Goal: Task Accomplishment & Management: Complete application form

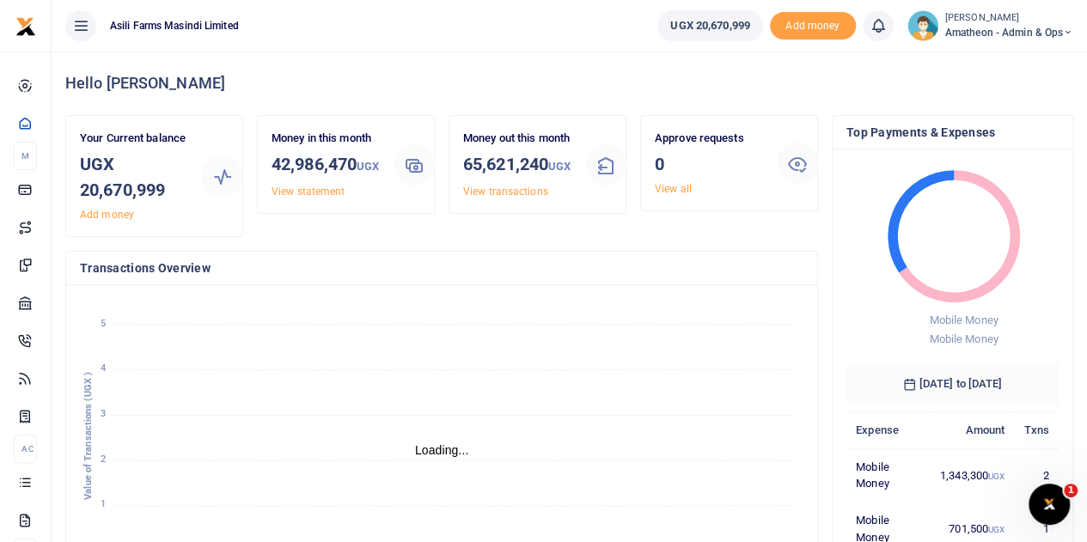
scroll to position [14, 14]
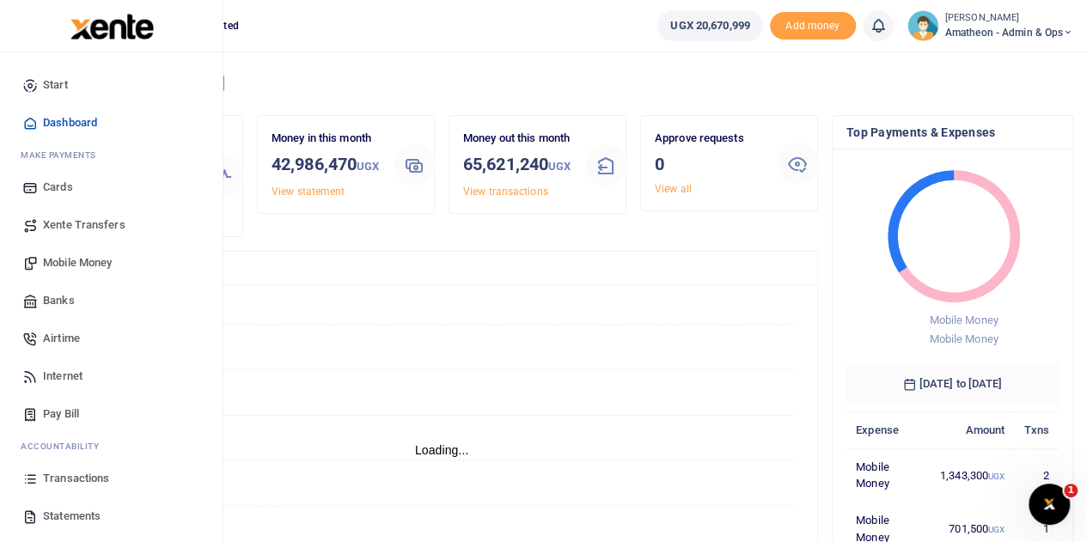
click at [52, 298] on span "Banks" at bounding box center [59, 300] width 32 height 17
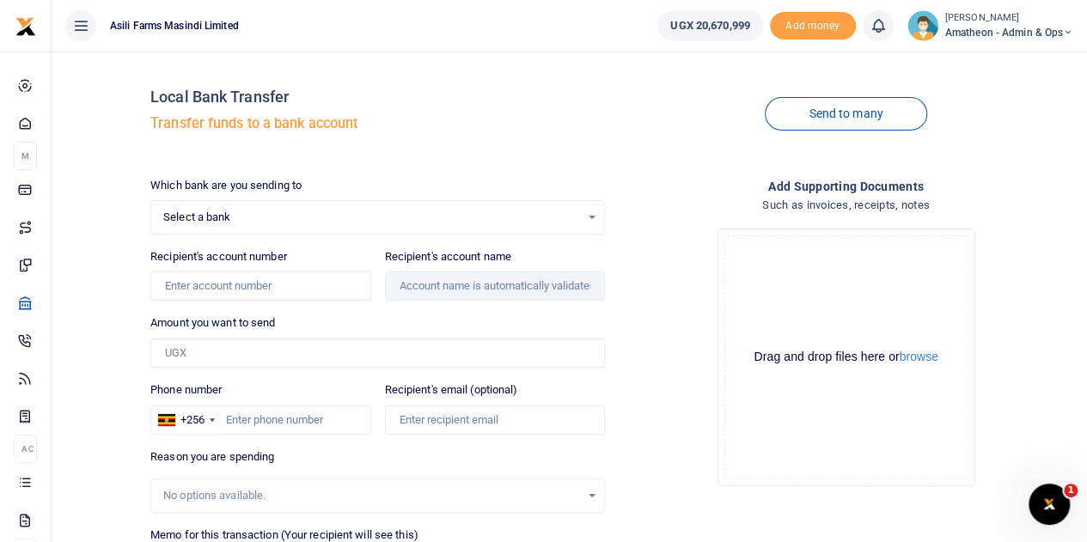
click at [593, 216] on div "Select a bank Select an option..." at bounding box center [377, 217] width 453 height 19
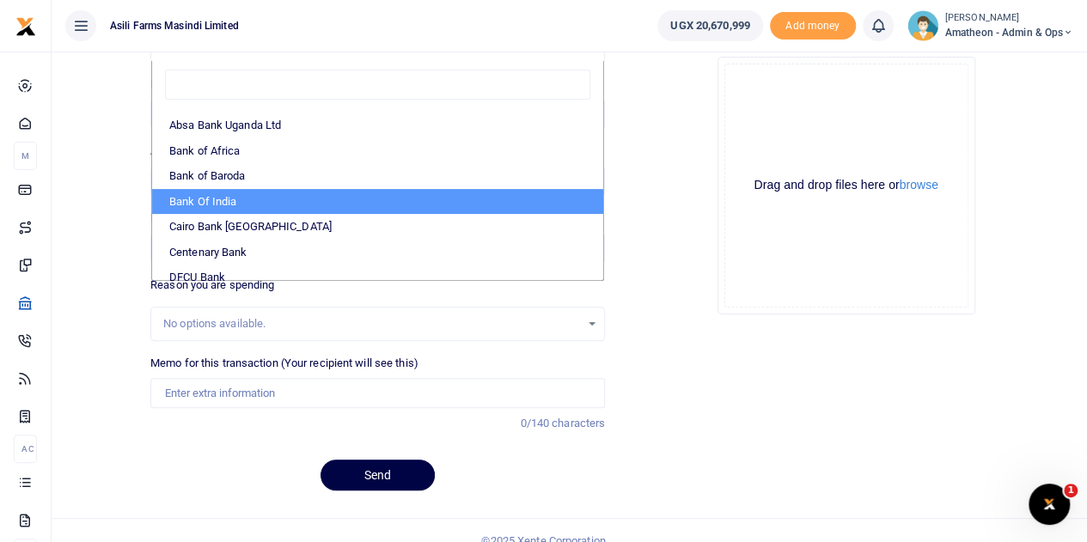
scroll to position [86, 0]
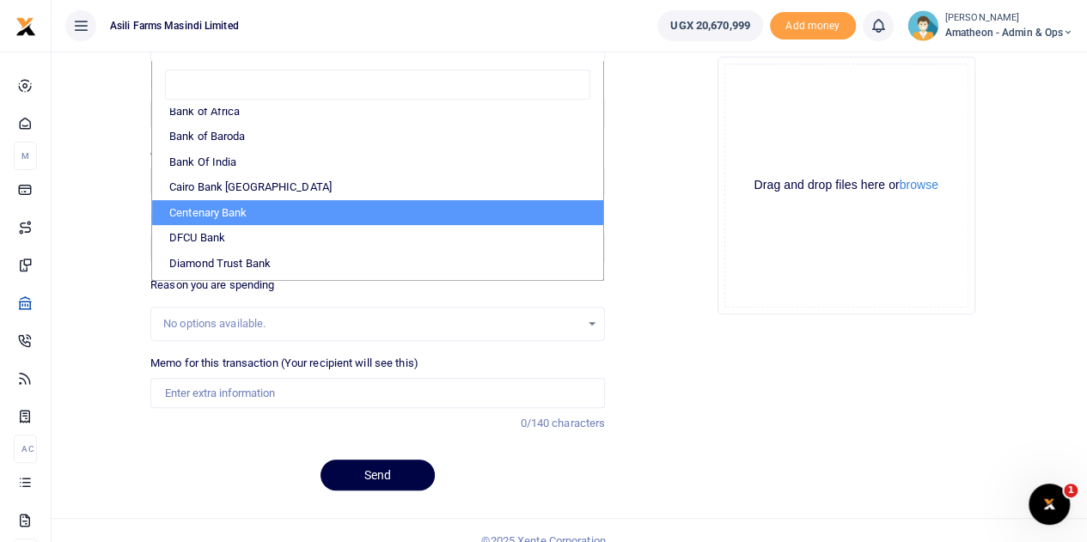
click at [231, 207] on li "Centenary Bank" at bounding box center [377, 213] width 451 height 26
select select "CENT"
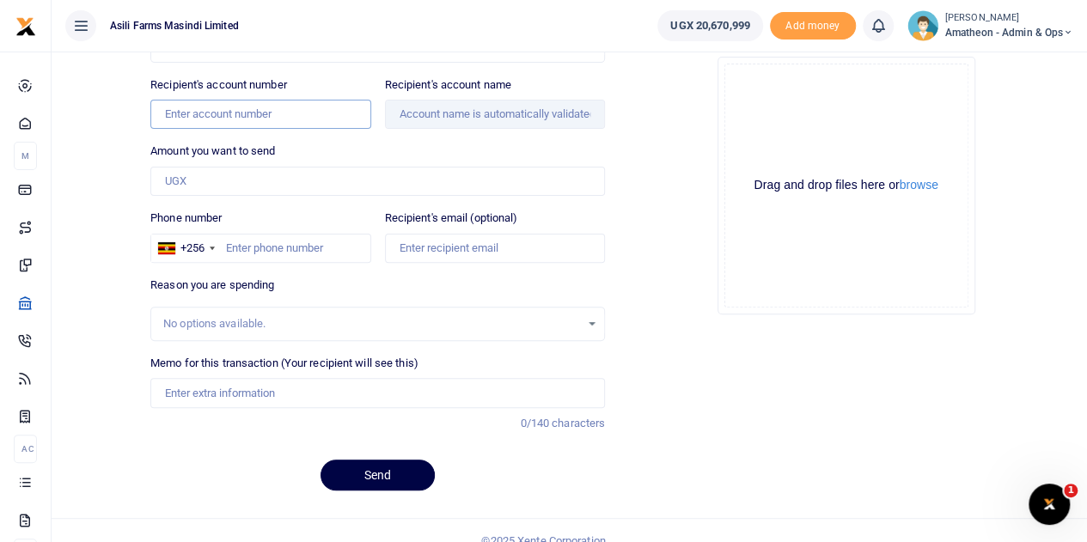
click at [244, 116] on input "Recipient's account number" at bounding box center [260, 114] width 220 height 29
type input "8120100002"
click at [325, 172] on input "Amount you want to send" at bounding box center [377, 181] width 455 height 29
click at [360, 144] on div "Amount you want to send Amount is required." at bounding box center [377, 169] width 455 height 53
type input ". Hiteshkumar Patel &Amp; Heenaben Patel"
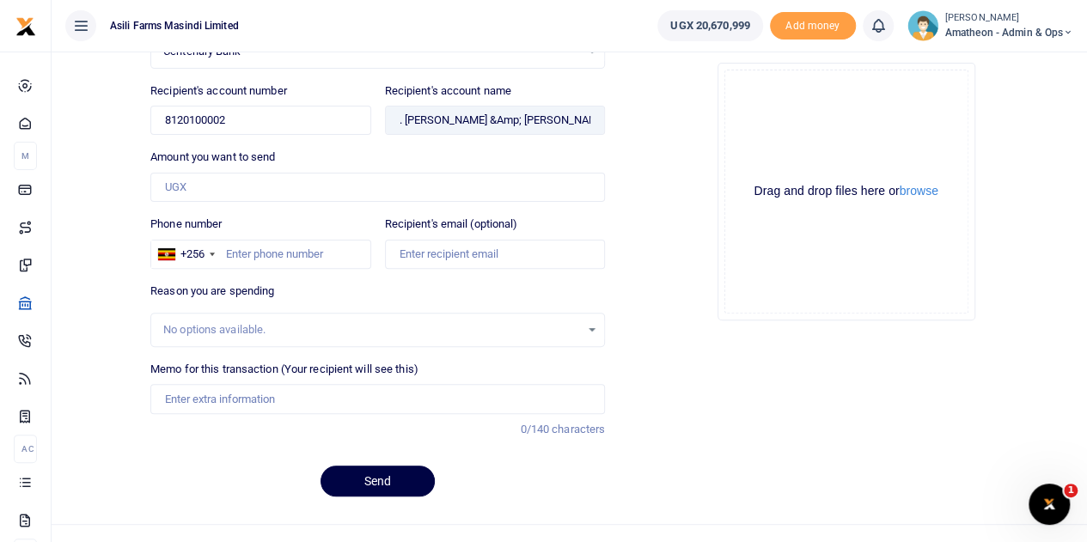
scroll to position [172, 0]
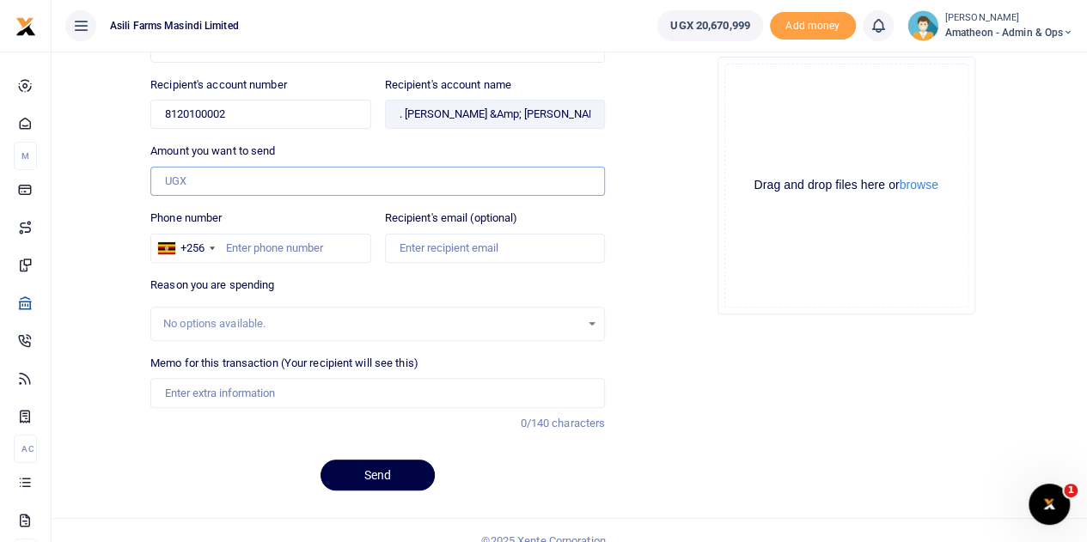
click at [193, 181] on input "Amount you want to send" at bounding box center [377, 181] width 455 height 29
type input "3,489,000"
click at [260, 250] on input "Phone number" at bounding box center [260, 248] width 220 height 29
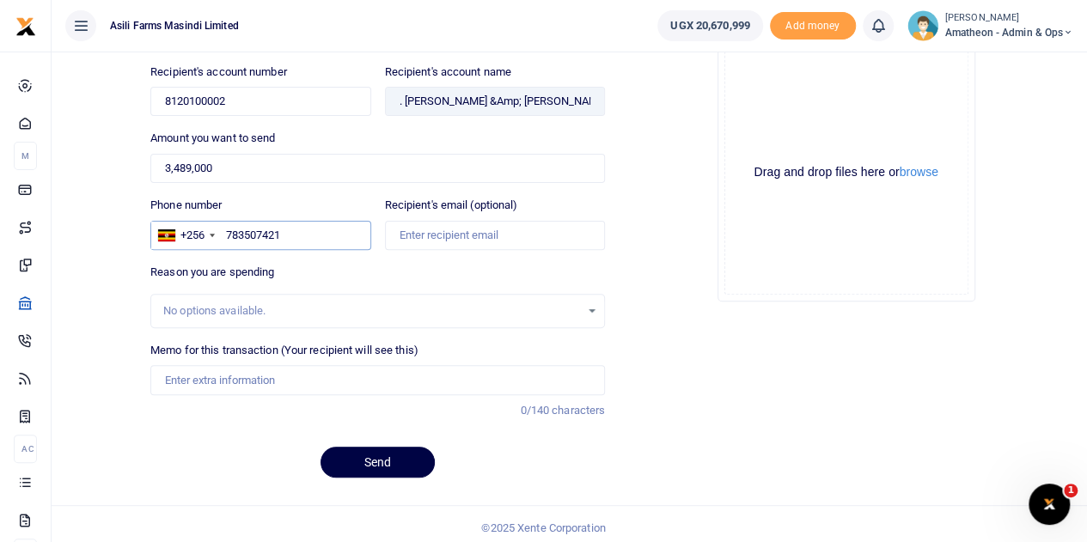
scroll to position [188, 0]
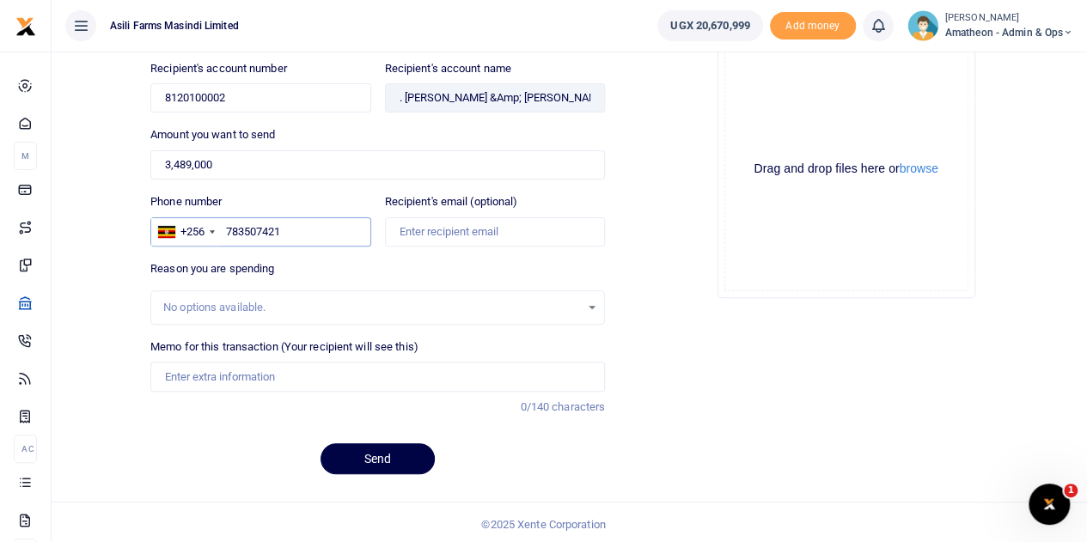
type input "783507421"
click at [240, 372] on input "Memo for this transaction (Your recipient will see this)" at bounding box center [377, 376] width 455 height 29
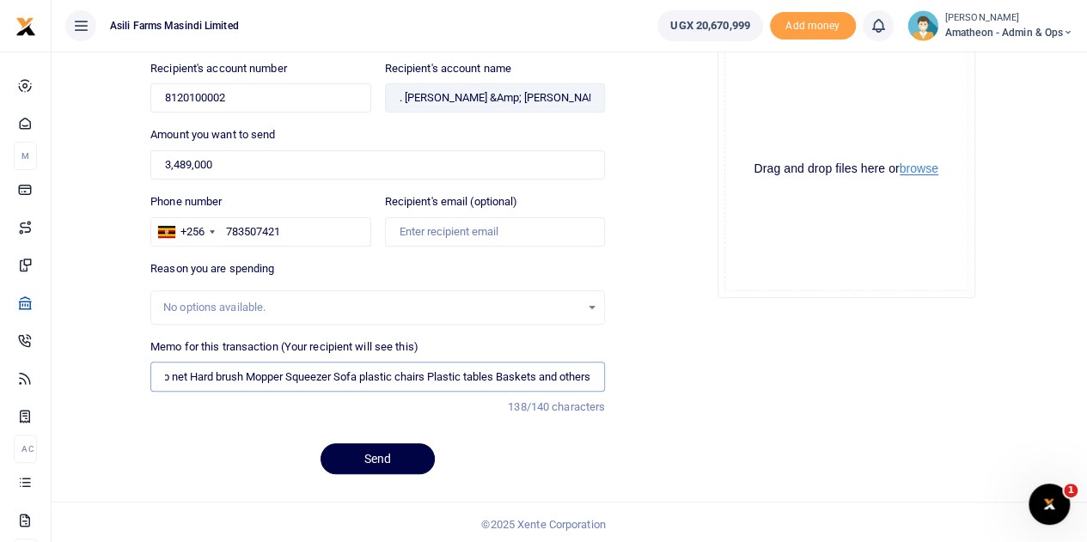
type input "Residential items for Bosco farm Mattresses Mosquito net Hard brush Mopper Sque…"
click at [918, 171] on button "browse" at bounding box center [919, 168] width 39 height 13
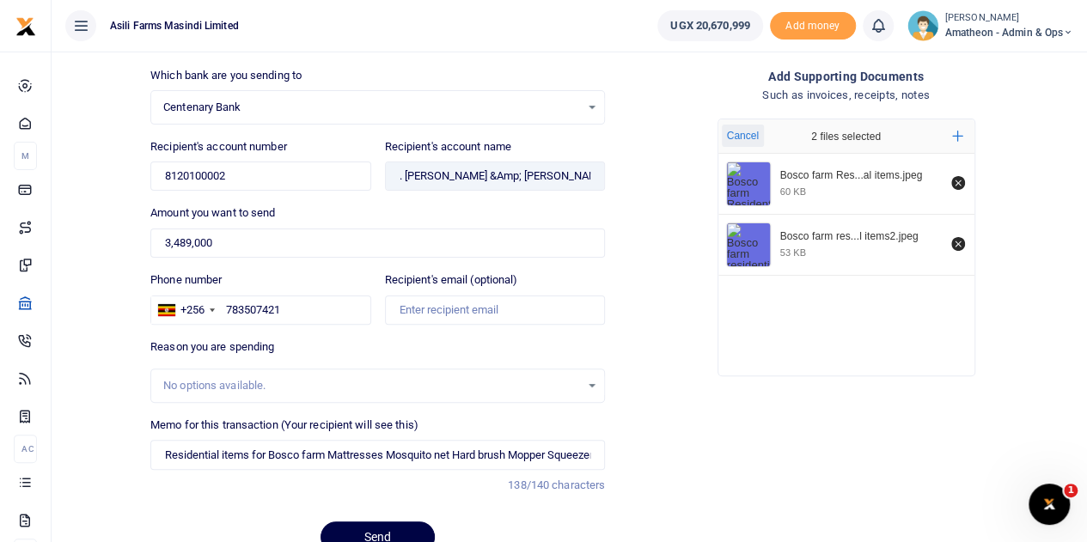
scroll to position [188, 0]
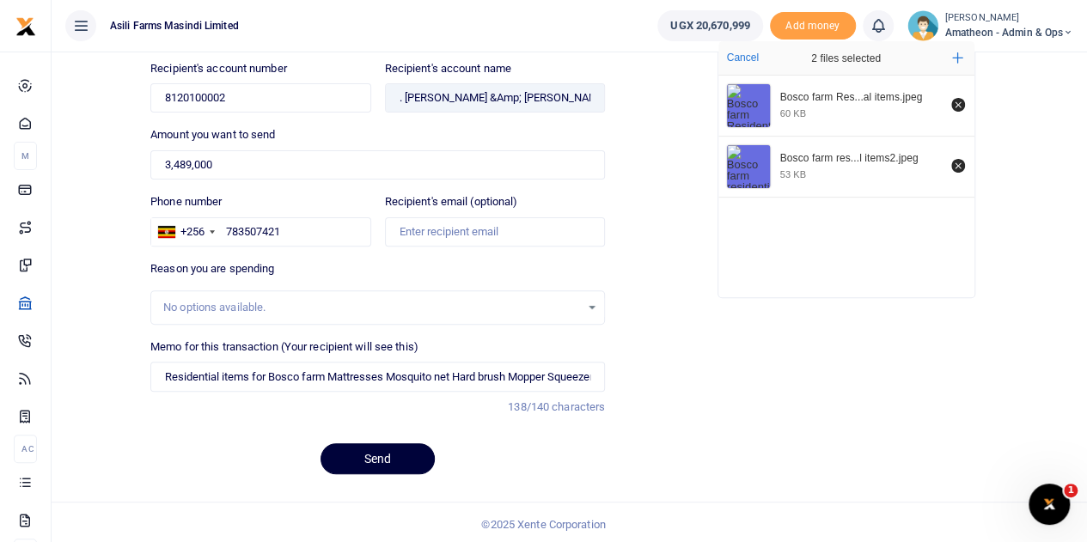
click at [365, 455] on button "Send" at bounding box center [378, 458] width 114 height 31
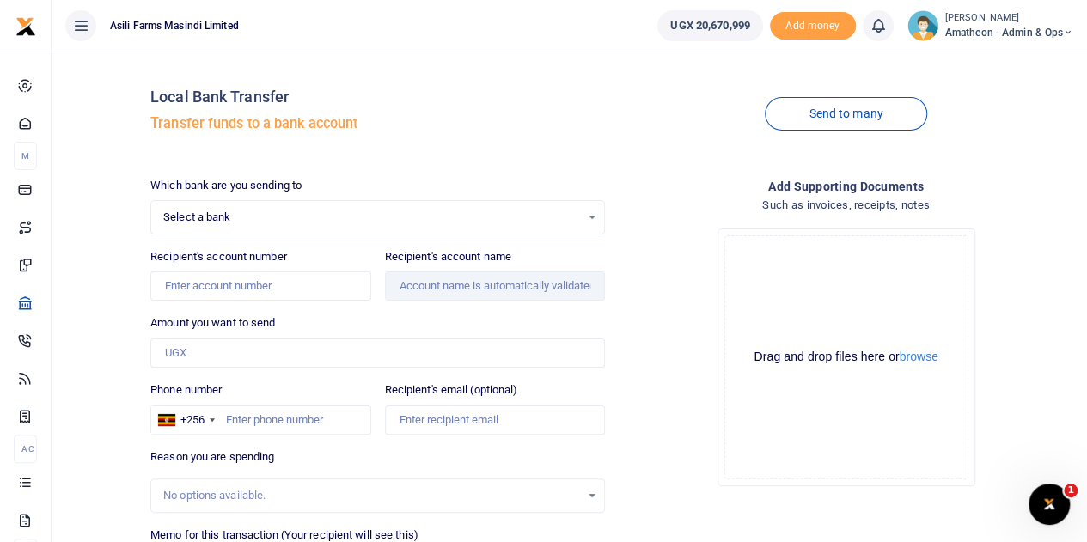
click at [247, 213] on span "Select a bank" at bounding box center [371, 217] width 417 height 17
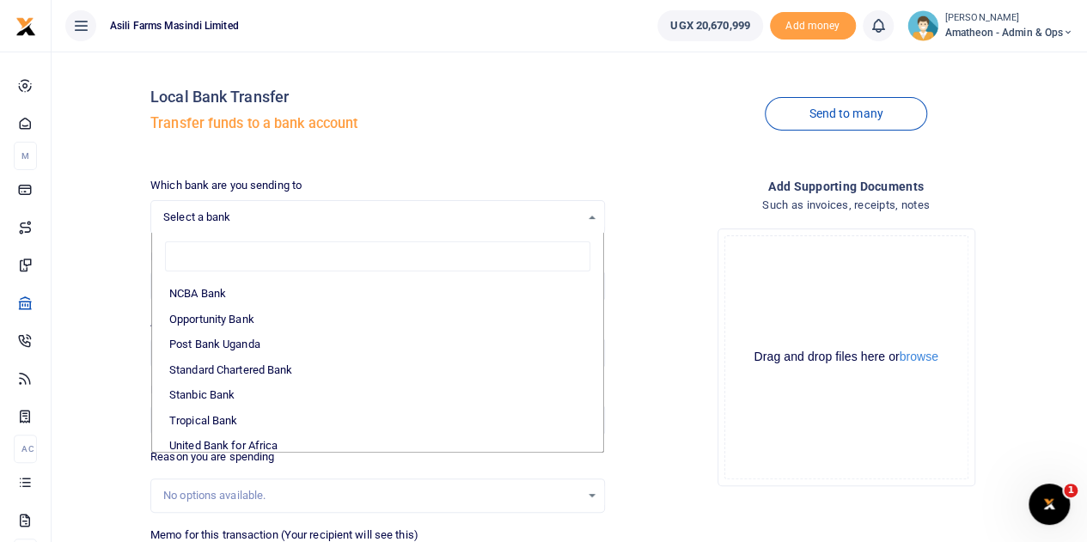
scroll to position [512, 0]
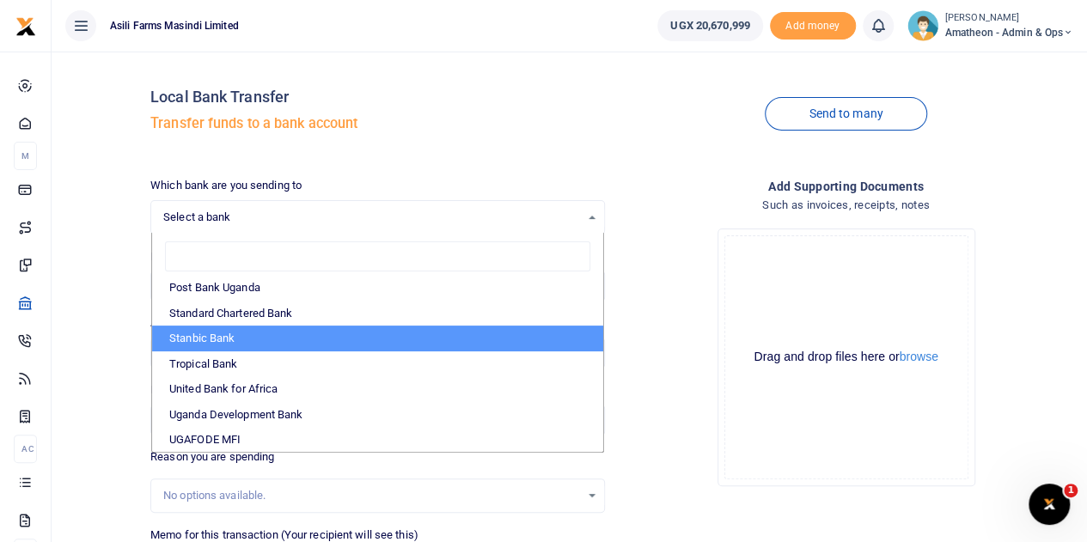
click at [211, 334] on li "Stanbic Bank" at bounding box center [377, 339] width 451 height 26
select select "STANBIC"
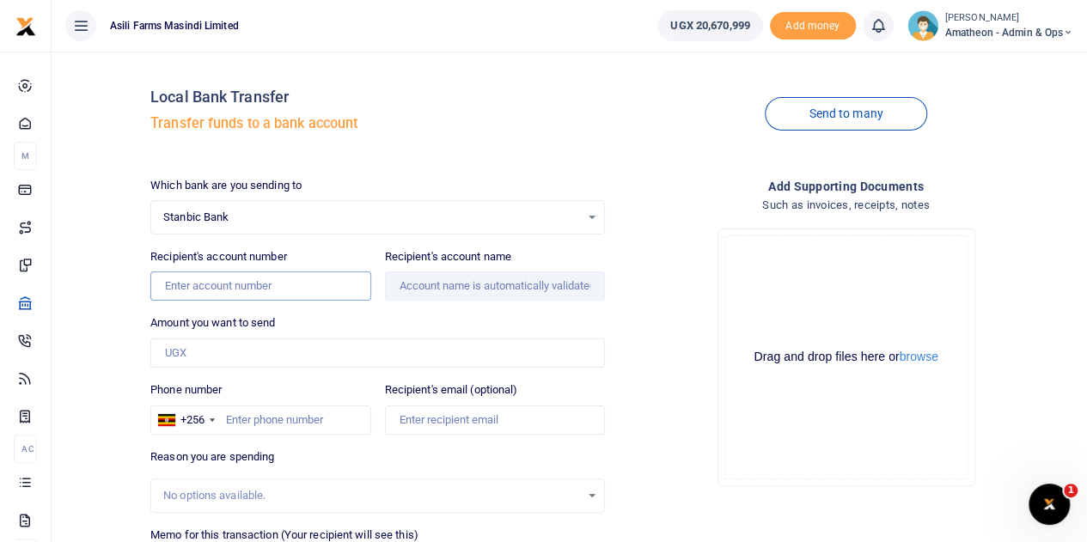
click at [214, 291] on input "Recipient's account number" at bounding box center [260, 286] width 220 height 29
type input "3"
type input "9030006238644"
click at [287, 358] on input "Amount you want to send" at bounding box center [377, 353] width 455 height 29
click at [414, 315] on div "Amount you want to send Amount is required." at bounding box center [377, 341] width 455 height 53
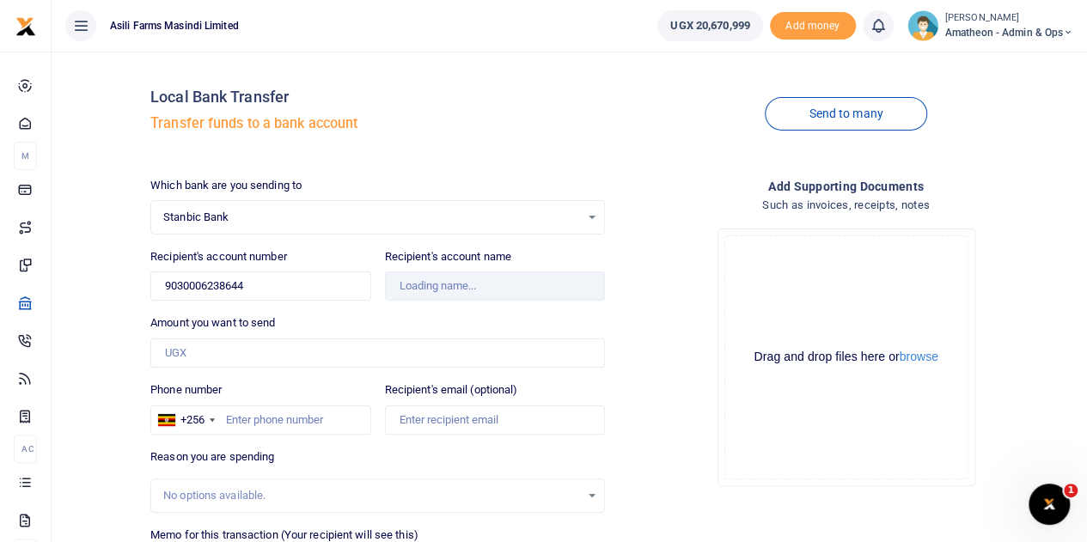
type input "Baker.M. Enterprises"
click at [230, 350] on input "Amount you want to send" at bounding box center [377, 353] width 455 height 29
click at [918, 355] on button "browse" at bounding box center [919, 357] width 39 height 13
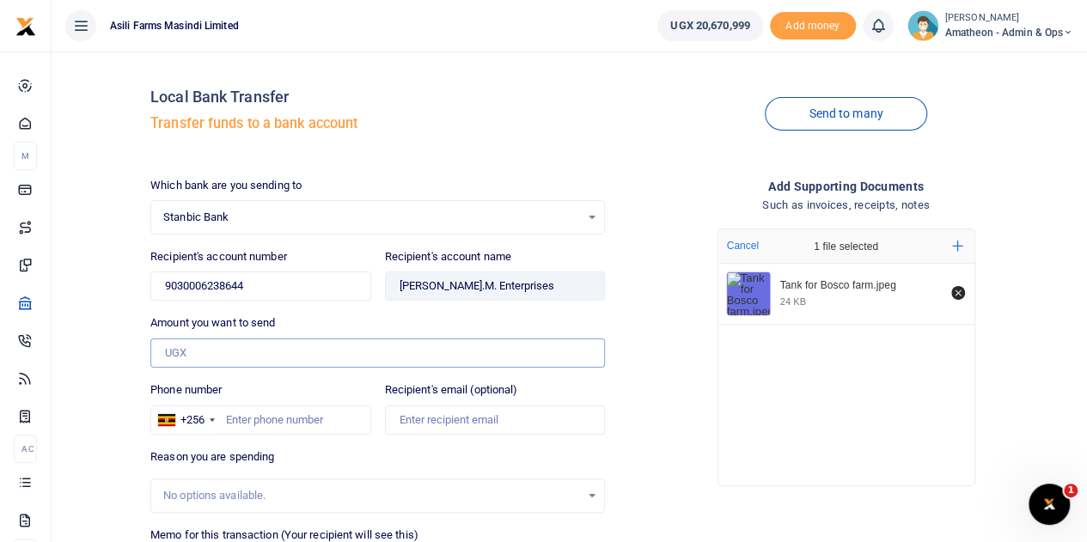
click at [229, 355] on input "Amount you want to send" at bounding box center [377, 353] width 455 height 29
click at [223, 355] on input "Amount you want to send" at bounding box center [377, 353] width 455 height 29
type input "2,200,000"
click at [278, 420] on input "Phone number" at bounding box center [260, 420] width 220 height 29
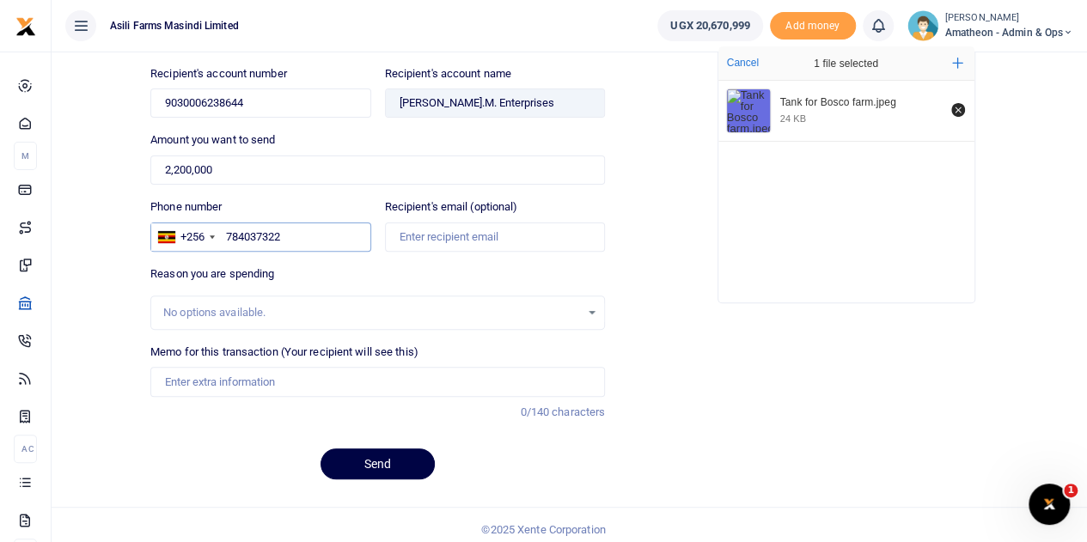
scroll to position [188, 0]
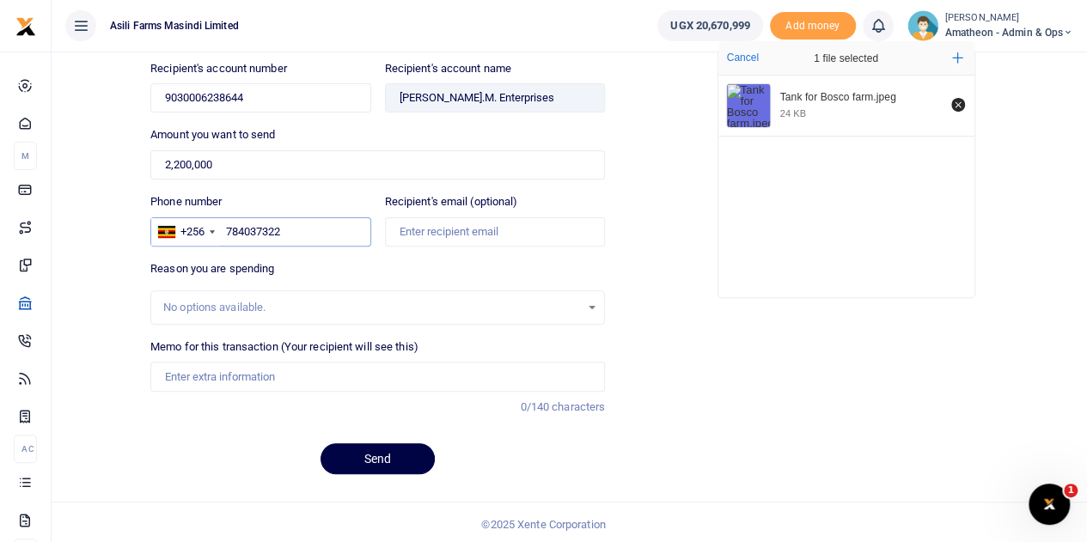
type input "784037322"
click at [225, 378] on input "Memo for this transaction (Your recipient will see this)" at bounding box center [377, 376] width 455 height 29
type input "Water tank 10000Ltrs for Bosco farm cluster"
click at [381, 453] on button "Send" at bounding box center [378, 458] width 114 height 31
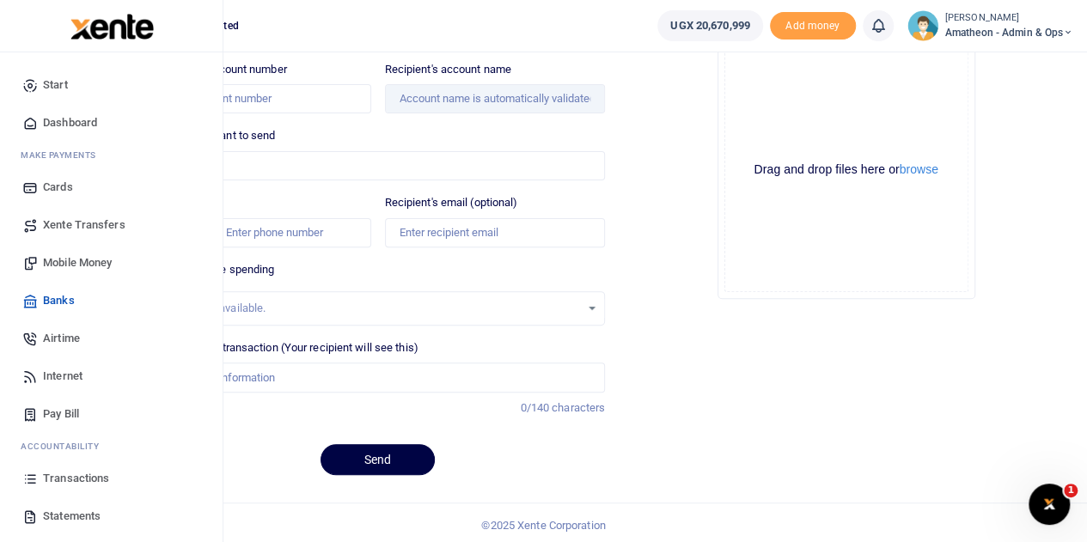
click at [56, 260] on span "Mobile Money" at bounding box center [77, 262] width 69 height 17
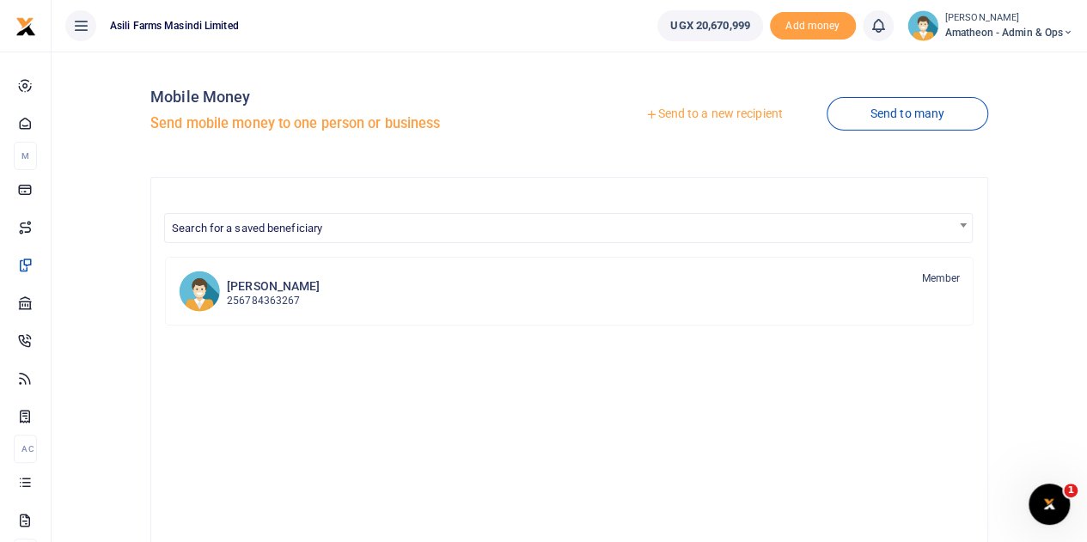
click at [672, 111] on link "Send to a new recipient" at bounding box center [714, 114] width 224 height 31
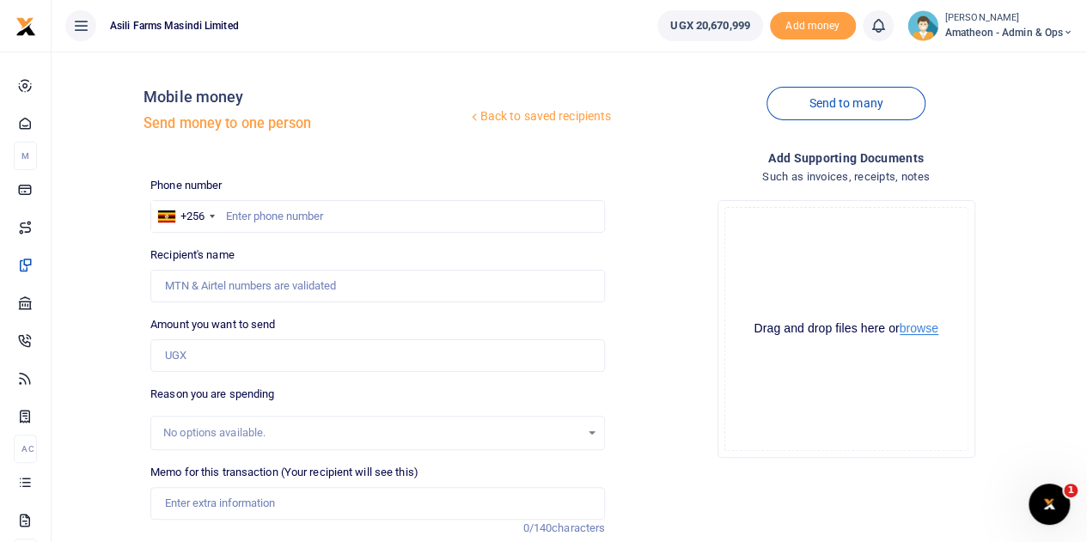
click at [923, 329] on button "browse" at bounding box center [919, 328] width 39 height 13
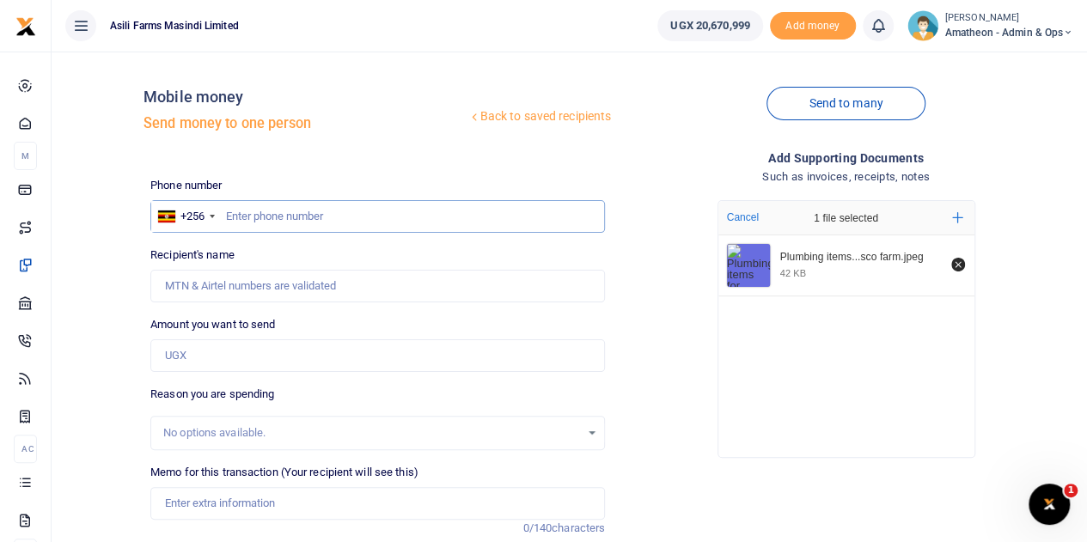
click at [273, 224] on input "text" at bounding box center [377, 216] width 455 height 33
type input "761057068"
type input "Zulaika Nabirumbi"
type input "761057068"
click at [215, 357] on input "Amount you want to send" at bounding box center [377, 355] width 455 height 33
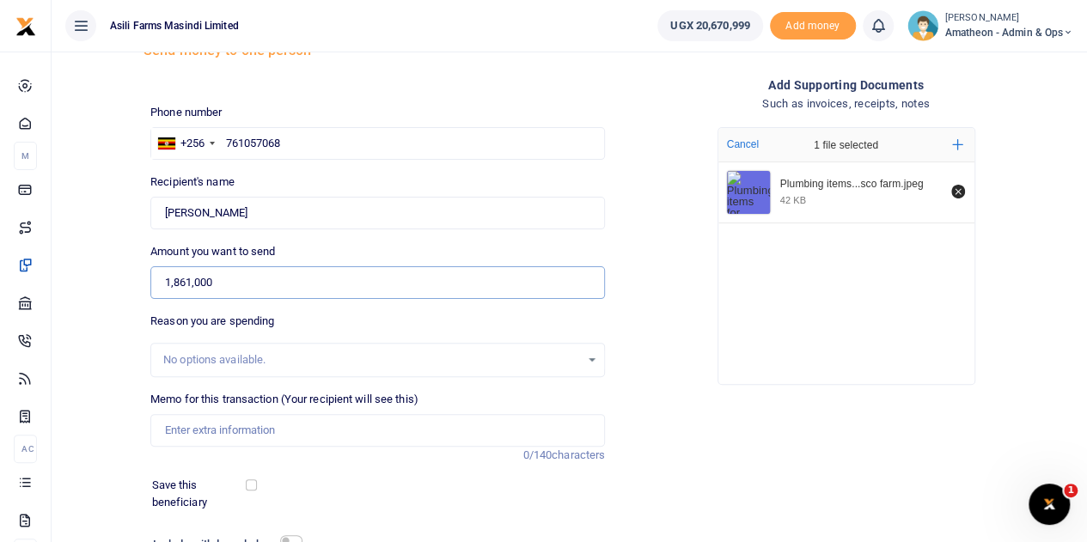
scroll to position [172, 0]
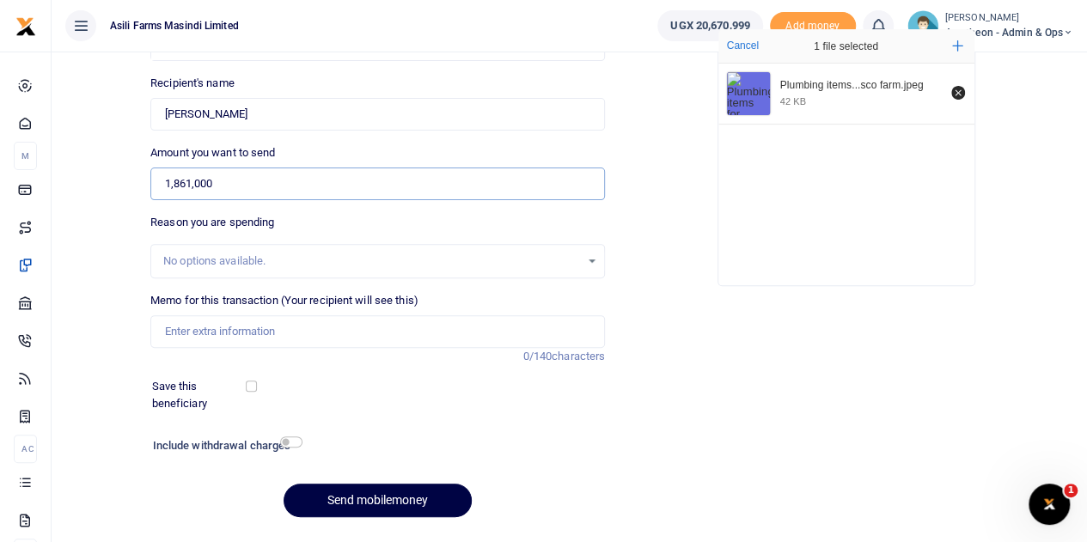
type input "1,861,000"
click at [207, 328] on input "Memo for this transaction (Your recipient will see this)" at bounding box center [377, 331] width 455 height 33
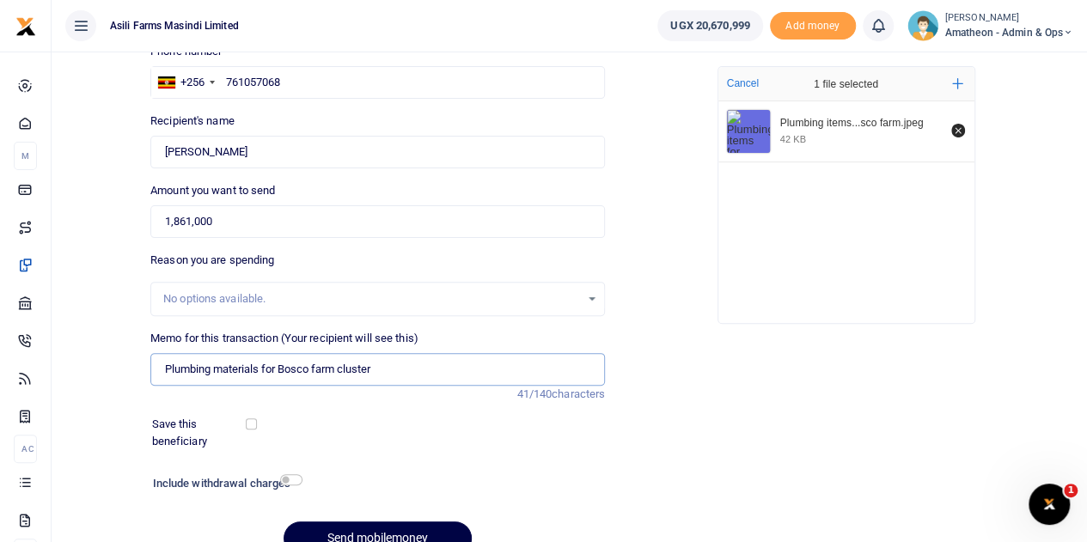
scroll to position [217, 0]
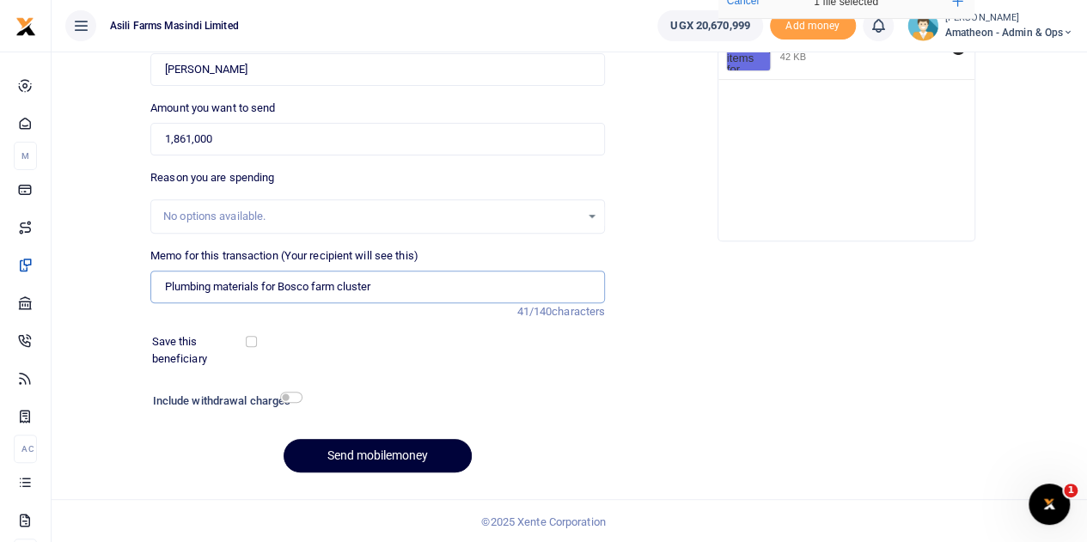
type input "Plumbing materials for Bosco farm cluster"
click at [361, 448] on button "Send mobilemoney" at bounding box center [378, 456] width 188 height 34
